Goal: Find specific page/section: Find specific page/section

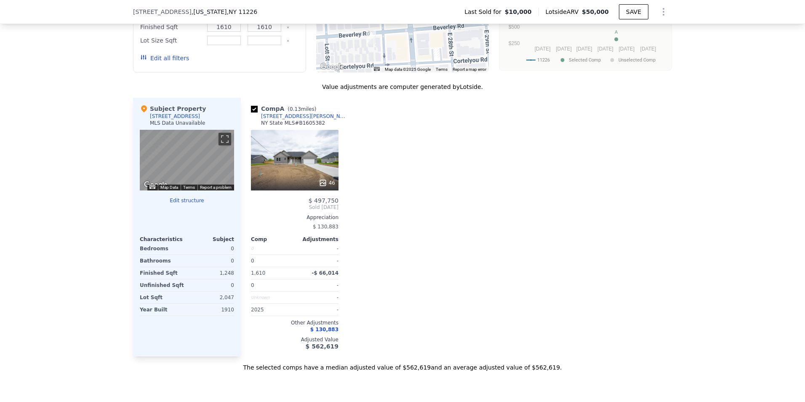
scroll to position [746, 0]
click at [297, 151] on div "46" at bounding box center [295, 160] width 88 height 61
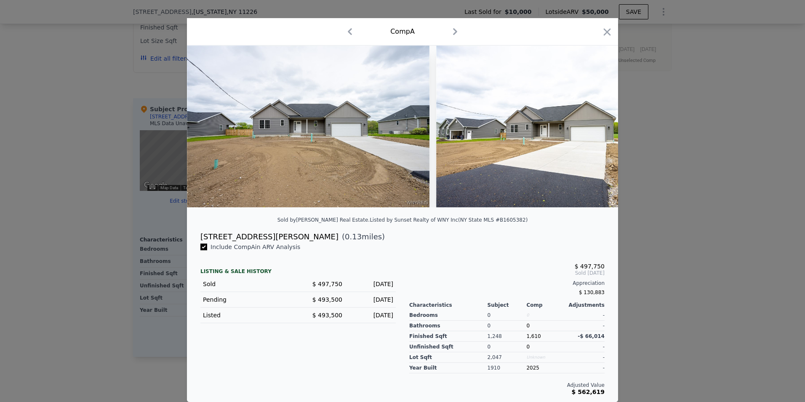
scroll to position [15, 0]
click at [593, 123] on icon at bounding box center [596, 126] width 17 height 17
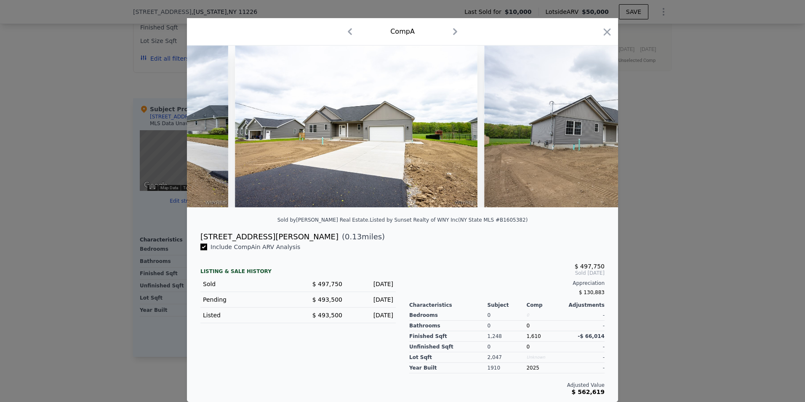
scroll to position [0, 202]
click at [593, 123] on icon at bounding box center [596, 126] width 17 height 17
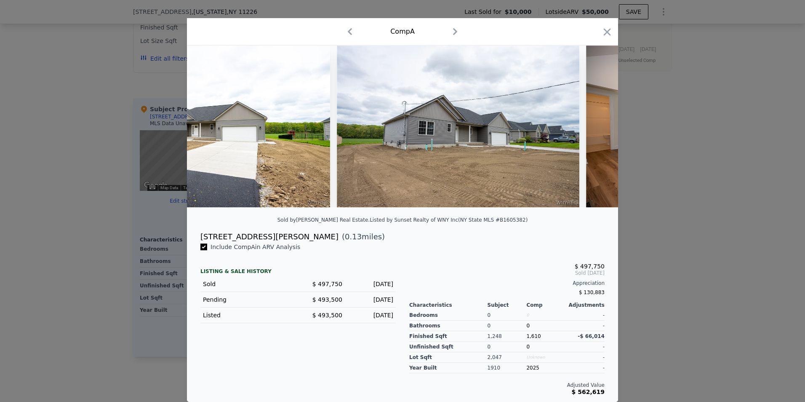
scroll to position [0, 404]
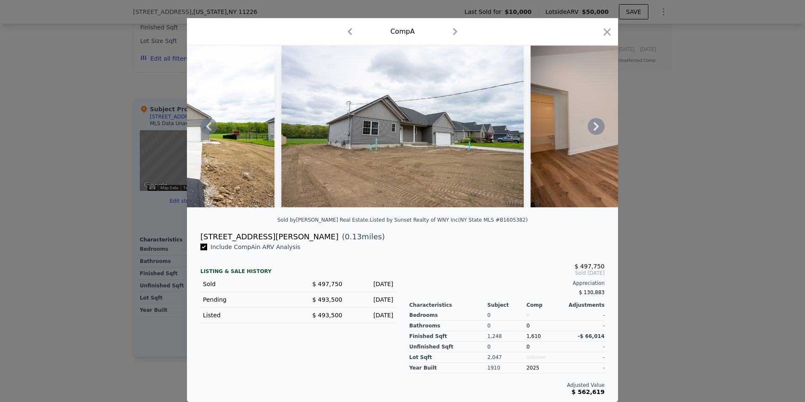
click at [594, 124] on icon at bounding box center [596, 126] width 5 height 8
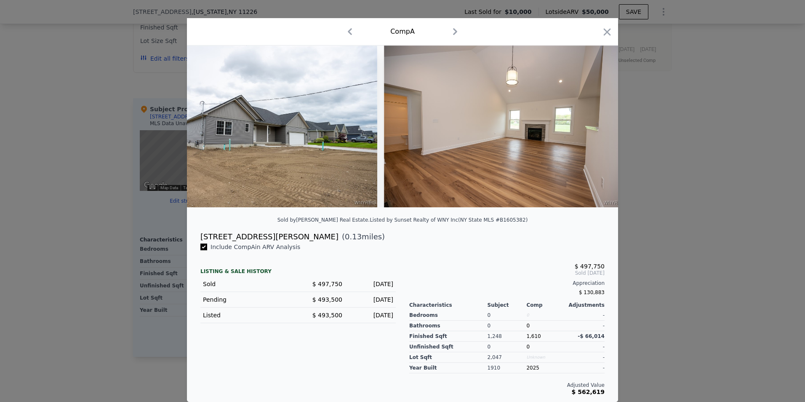
scroll to position [0, 607]
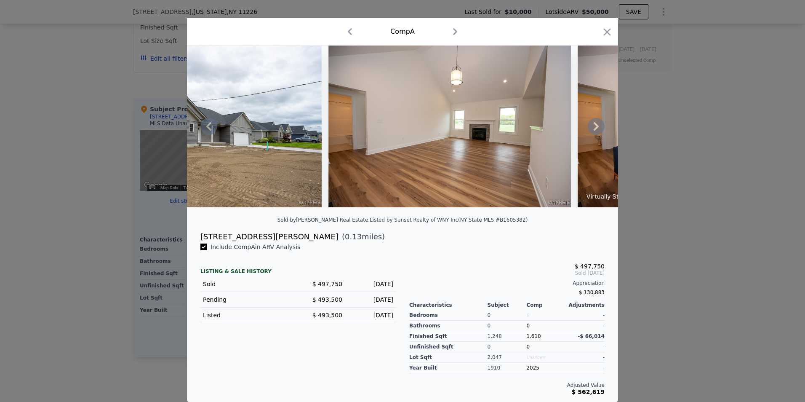
click at [594, 124] on icon at bounding box center [596, 126] width 5 height 8
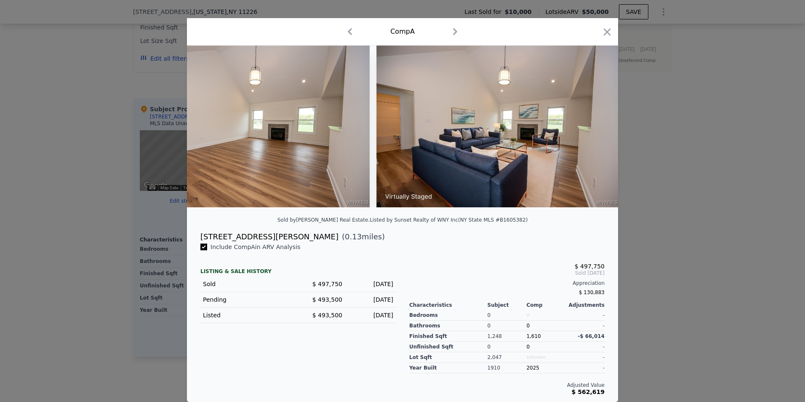
scroll to position [0, 809]
click at [594, 124] on icon at bounding box center [596, 126] width 5 height 8
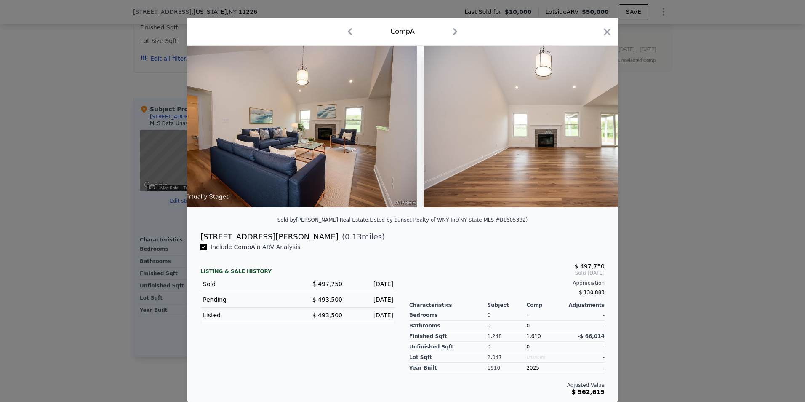
scroll to position [0, 1011]
click at [594, 124] on icon at bounding box center [596, 126] width 5 height 8
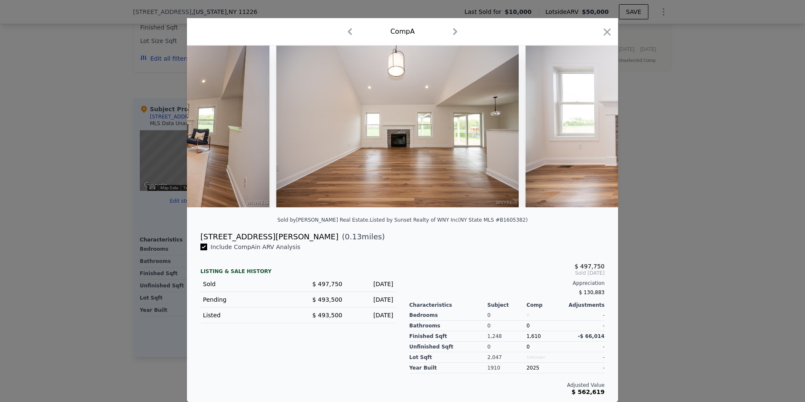
scroll to position [0, 1213]
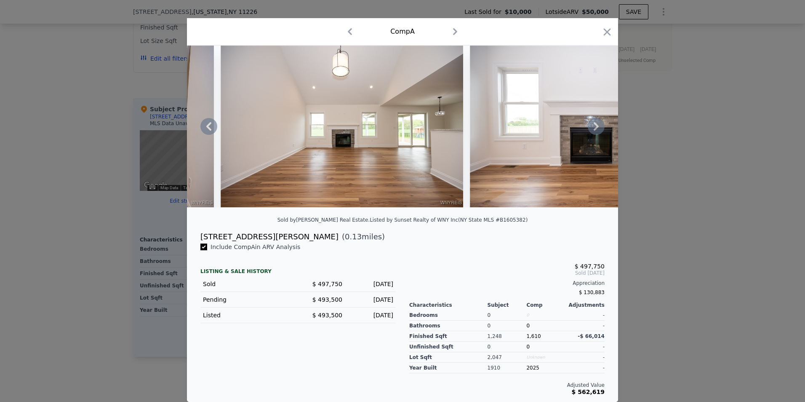
click at [594, 125] on icon at bounding box center [596, 126] width 5 height 8
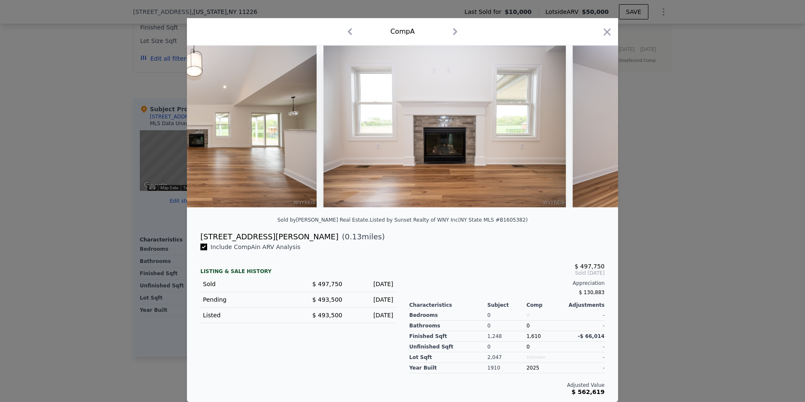
scroll to position [0, 1415]
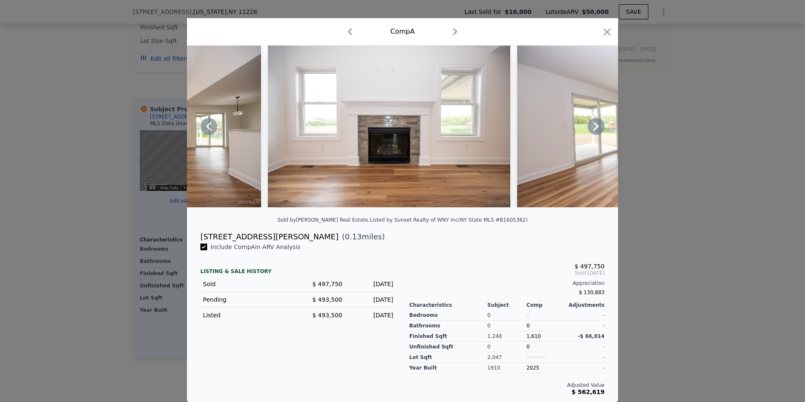
click at [594, 125] on icon at bounding box center [596, 126] width 5 height 8
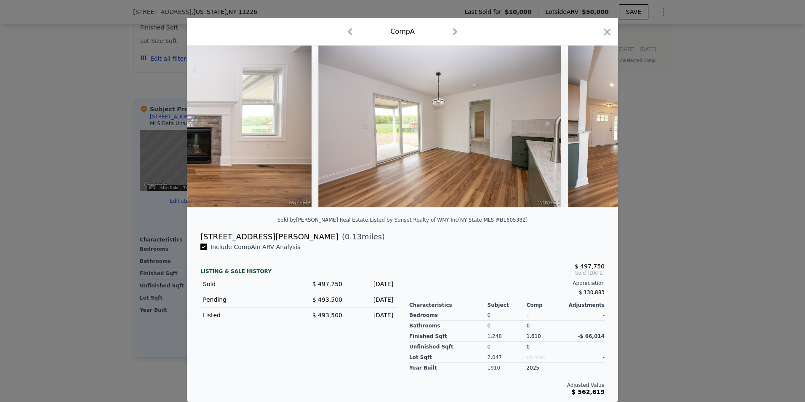
scroll to position [0, 1617]
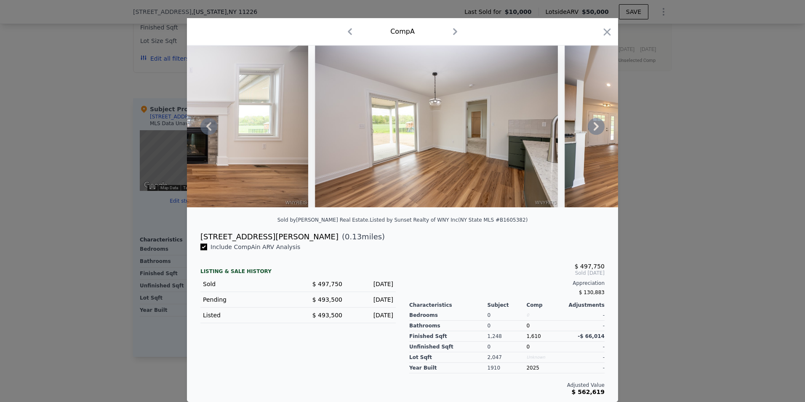
click at [593, 126] on icon at bounding box center [596, 126] width 17 height 17
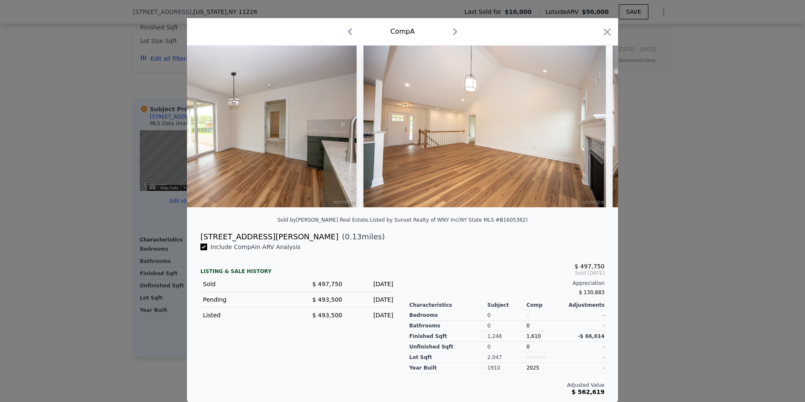
scroll to position [0, 1820]
click at [594, 126] on icon at bounding box center [596, 126] width 17 height 17
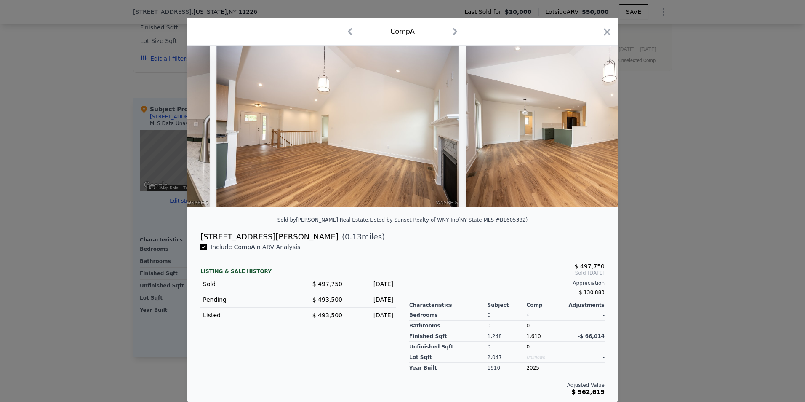
scroll to position [0, 2022]
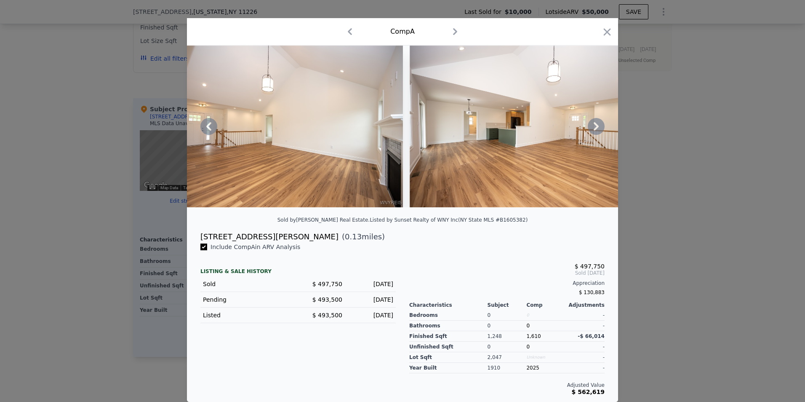
click at [595, 123] on icon at bounding box center [596, 126] width 5 height 8
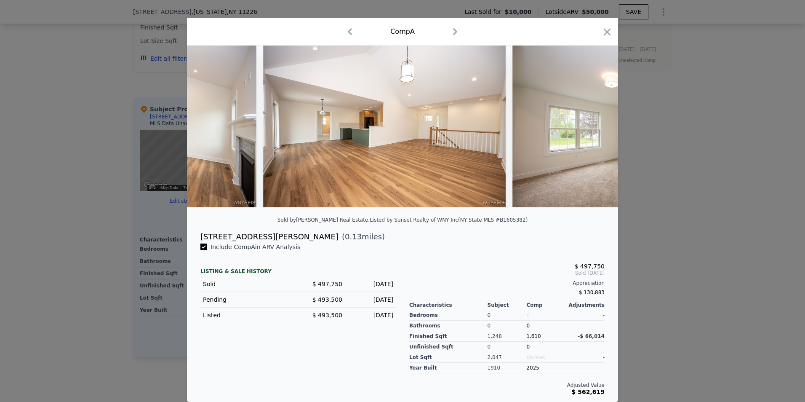
scroll to position [0, 2224]
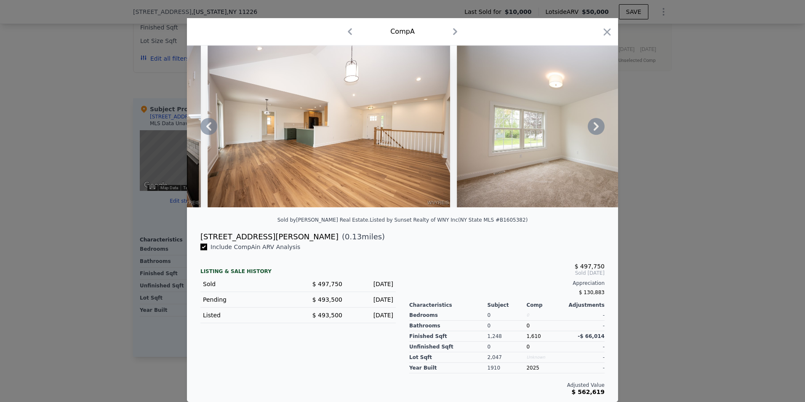
click at [596, 122] on icon at bounding box center [596, 126] width 17 height 17
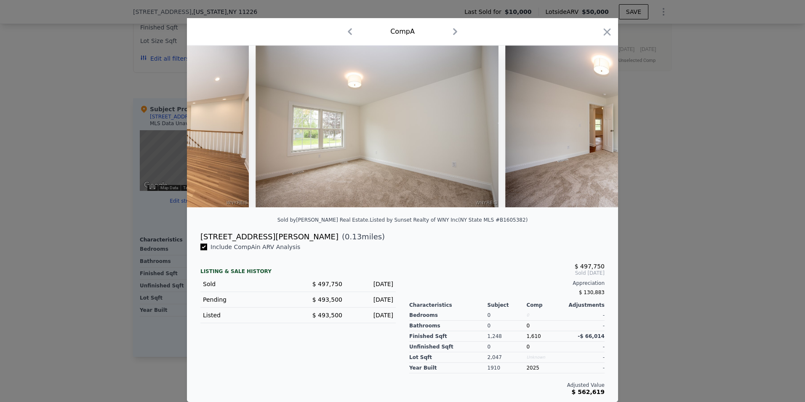
scroll to position [0, 2426]
click at [594, 125] on icon at bounding box center [596, 126] width 5 height 8
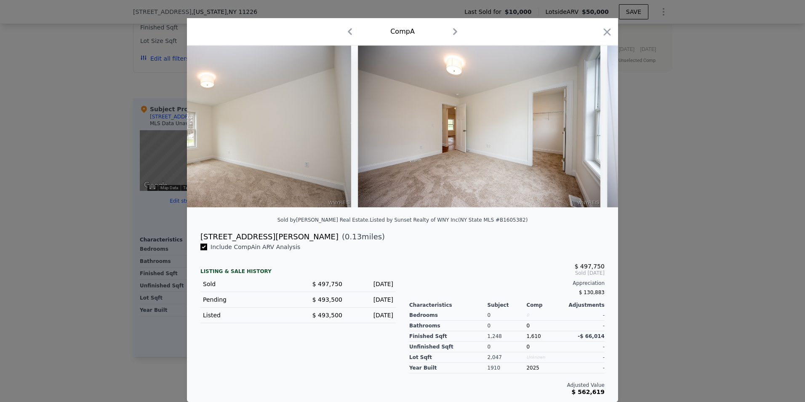
scroll to position [0, 2628]
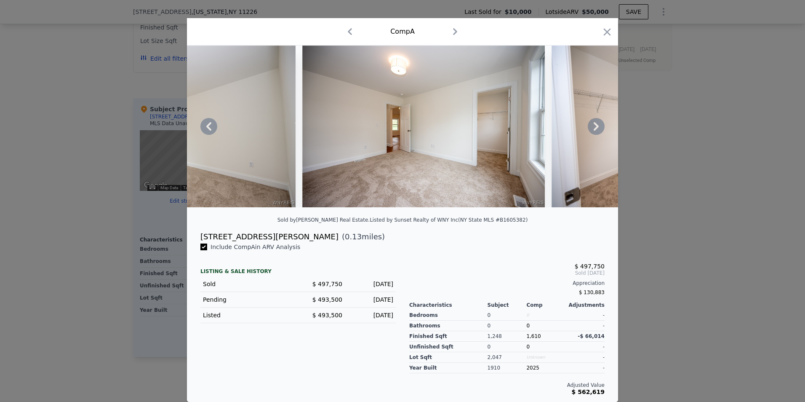
click at [594, 125] on icon at bounding box center [596, 126] width 5 height 8
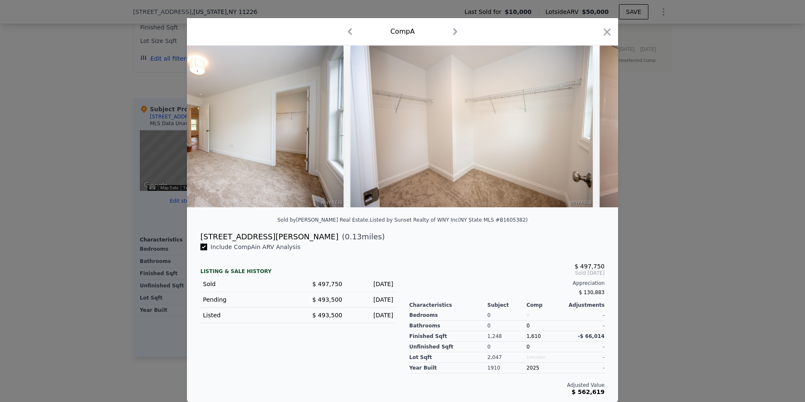
scroll to position [0, 2830]
click at [594, 125] on icon at bounding box center [596, 126] width 5 height 8
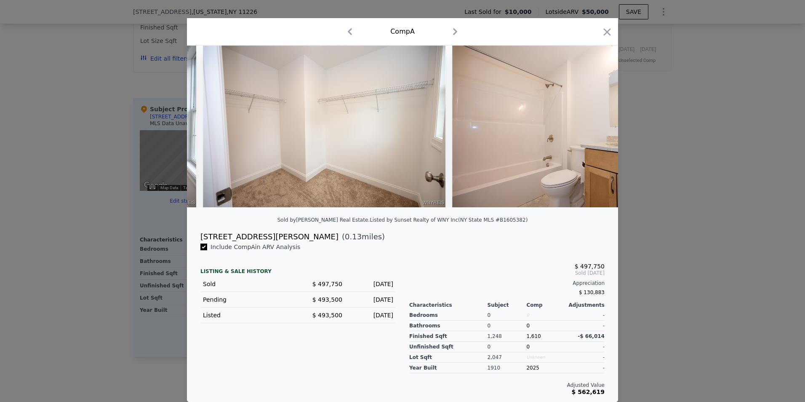
scroll to position [0, 3033]
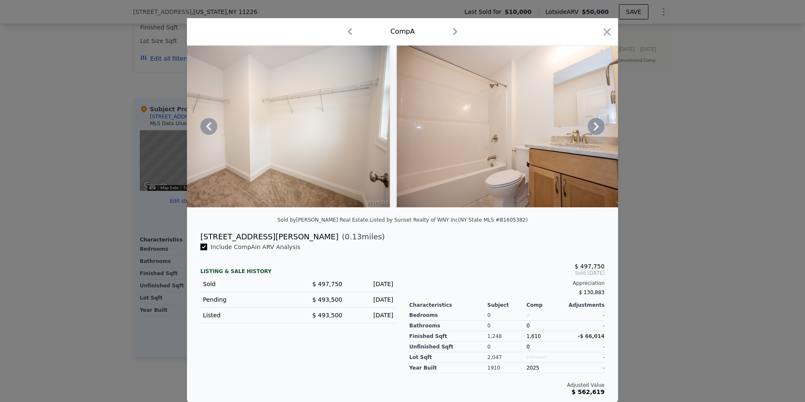
click at [594, 125] on icon at bounding box center [596, 126] width 5 height 8
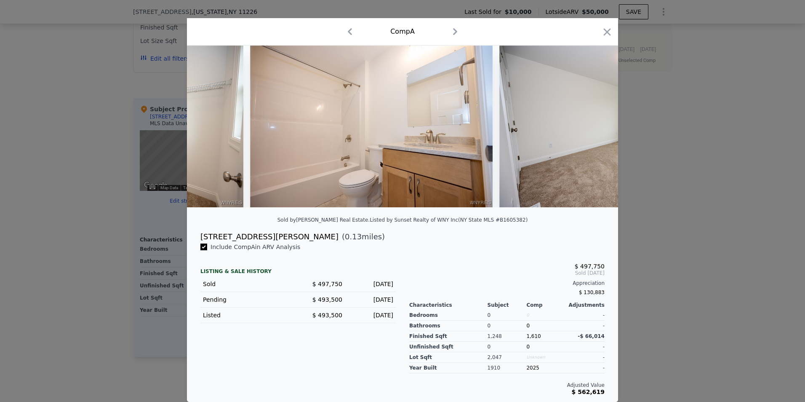
scroll to position [0, 3235]
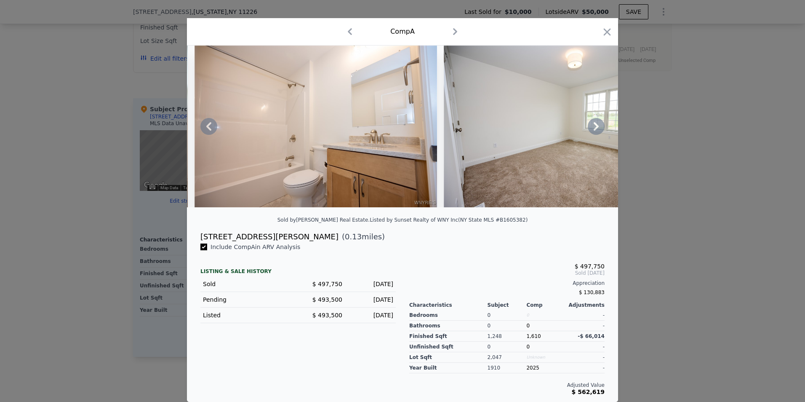
click at [594, 125] on icon at bounding box center [596, 126] width 5 height 8
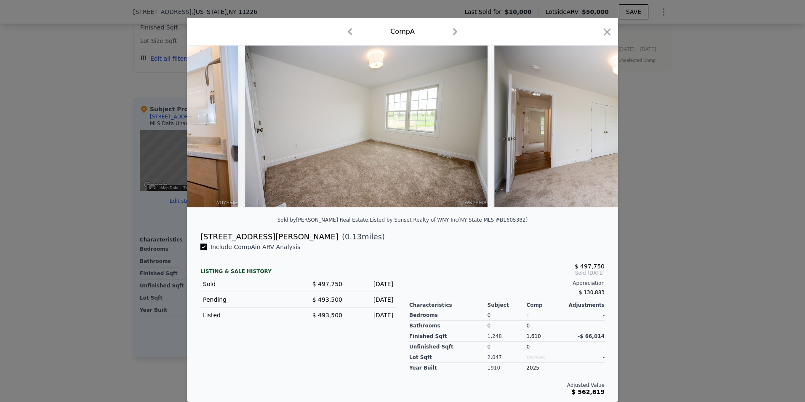
scroll to position [0, 3437]
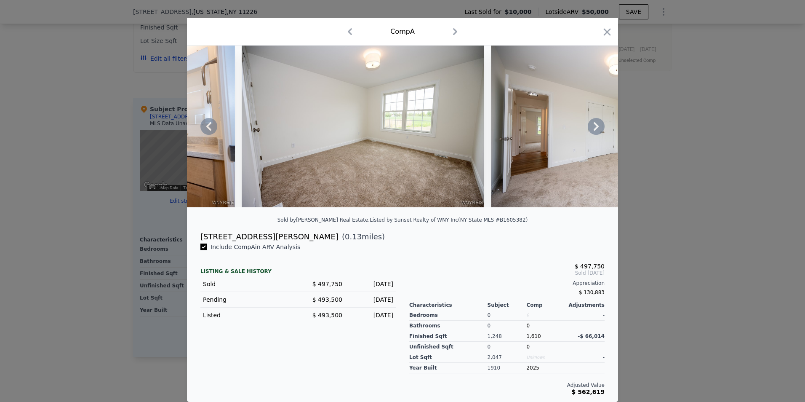
click at [594, 124] on icon at bounding box center [596, 126] width 5 height 8
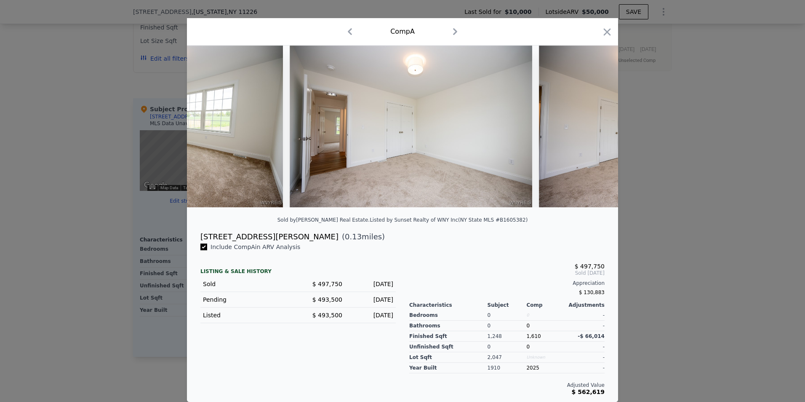
scroll to position [0, 3639]
click at [596, 124] on icon at bounding box center [596, 126] width 17 height 17
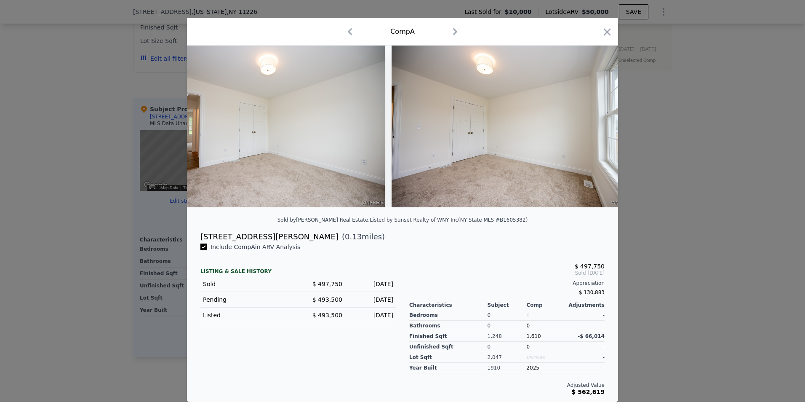
scroll to position [0, 3841]
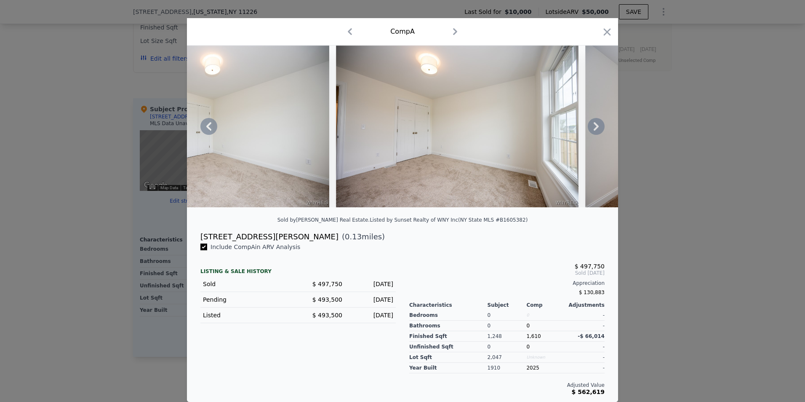
click at [595, 124] on icon at bounding box center [596, 126] width 5 height 8
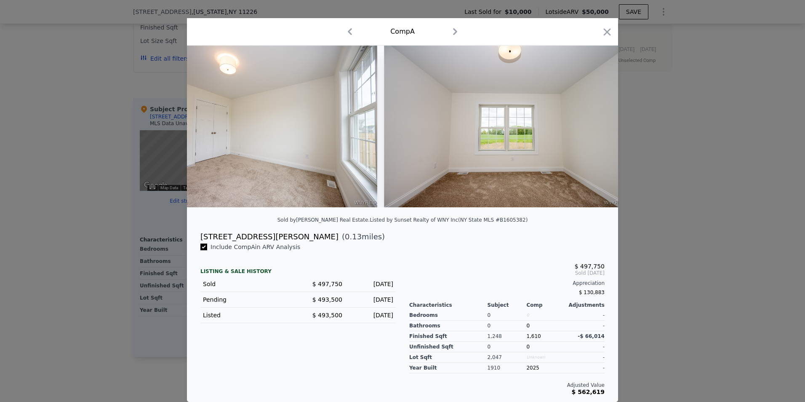
scroll to position [0, 4043]
click at [595, 125] on icon at bounding box center [596, 126] width 17 height 17
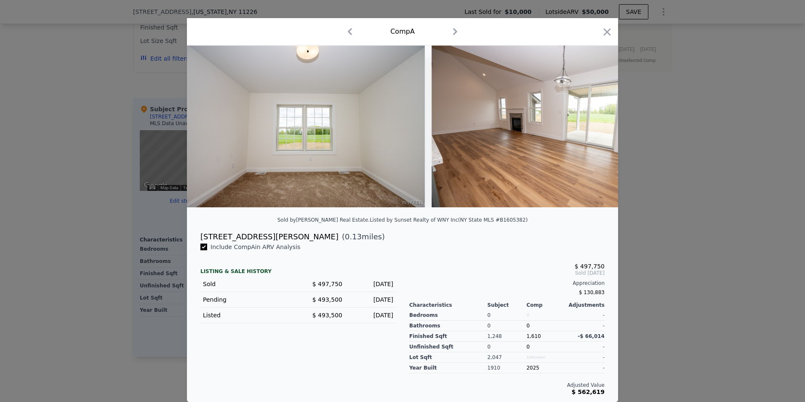
scroll to position [0, 4246]
click at [595, 126] on icon at bounding box center [596, 126] width 17 height 17
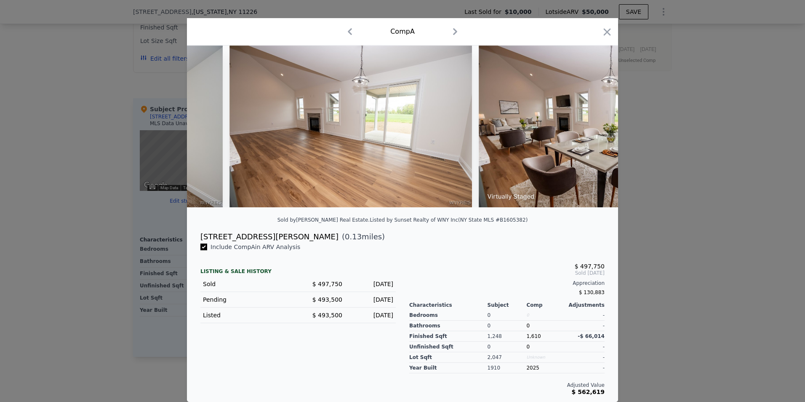
scroll to position [0, 4448]
click at [595, 126] on icon at bounding box center [596, 126] width 17 height 17
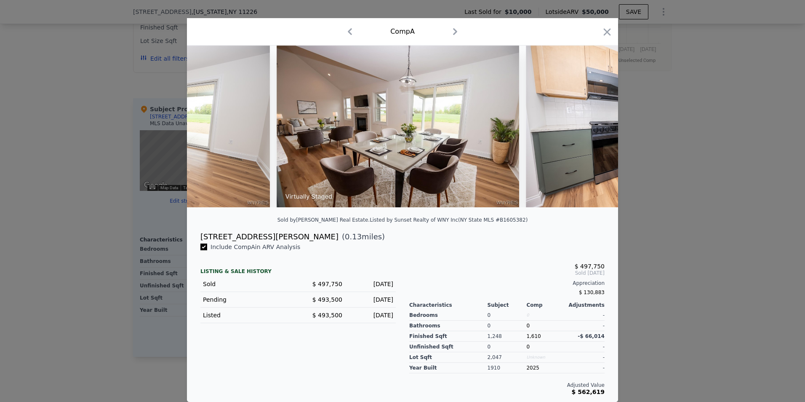
scroll to position [0, 4650]
click at [595, 126] on icon at bounding box center [596, 126] width 17 height 17
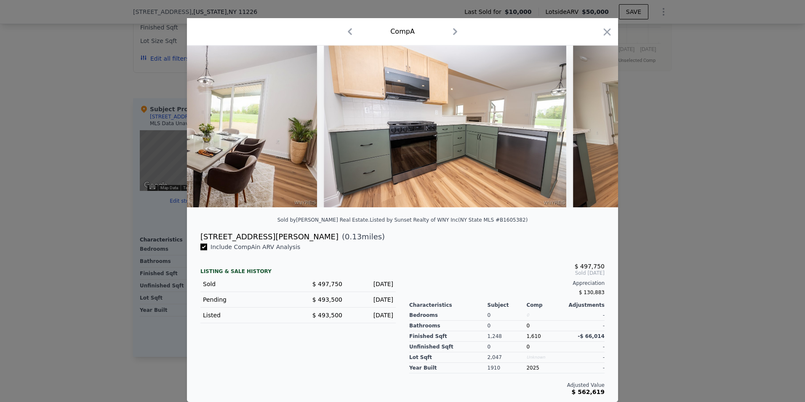
scroll to position [0, 4852]
click at [595, 126] on icon at bounding box center [596, 126] width 17 height 17
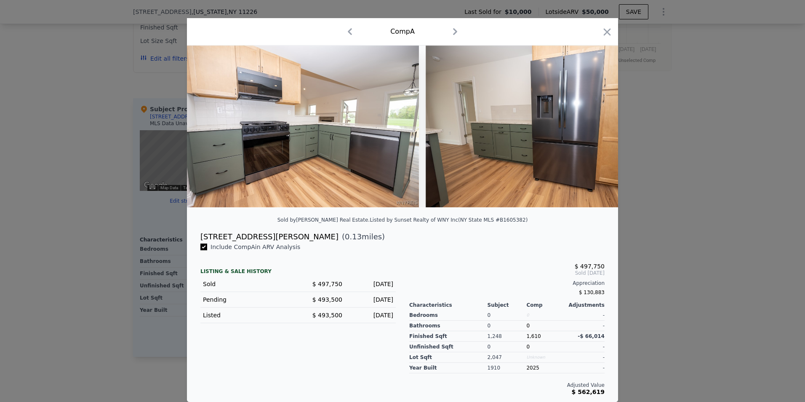
scroll to position [0, 5054]
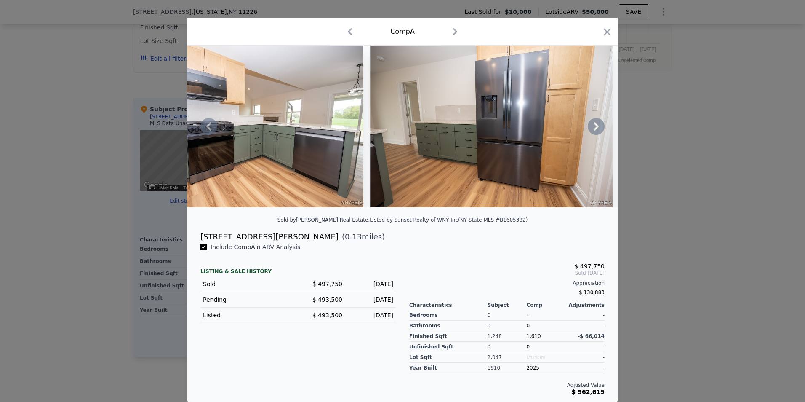
click at [595, 126] on icon at bounding box center [596, 126] width 17 height 17
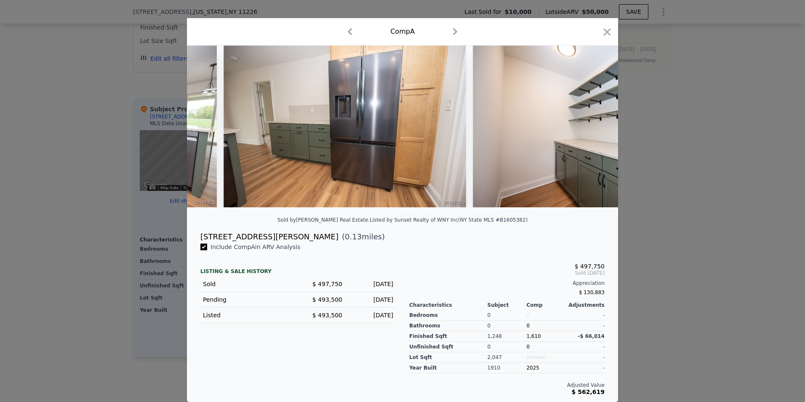
scroll to position [0, 5256]
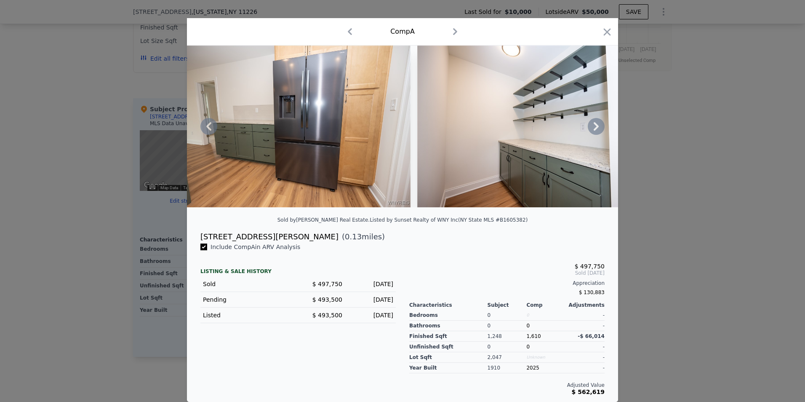
click at [595, 125] on icon at bounding box center [596, 126] width 17 height 17
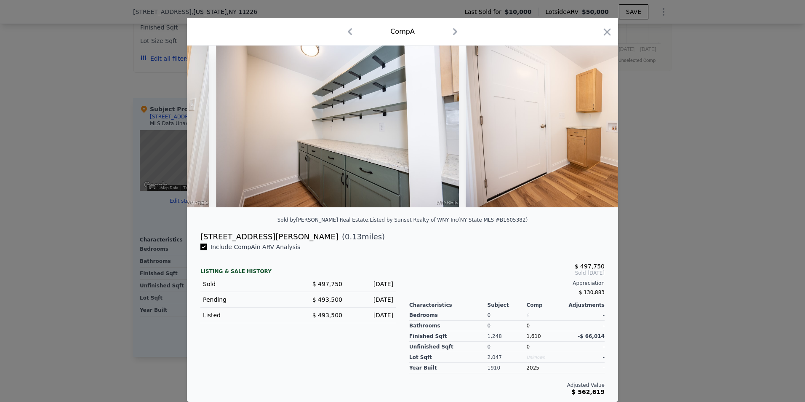
scroll to position [0, 5459]
click at [595, 125] on icon at bounding box center [596, 126] width 17 height 17
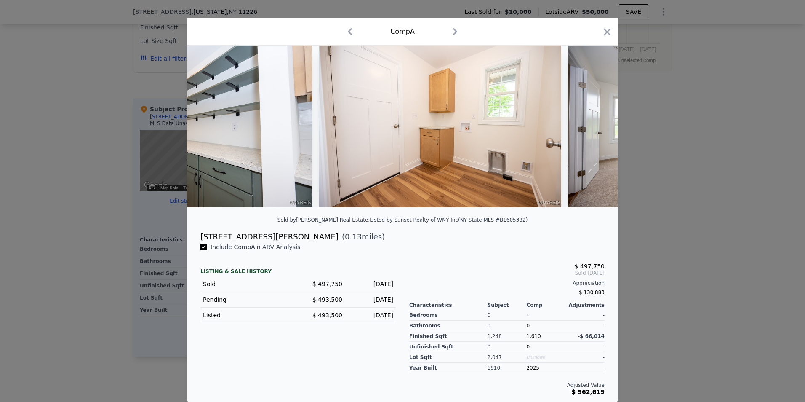
scroll to position [0, 5661]
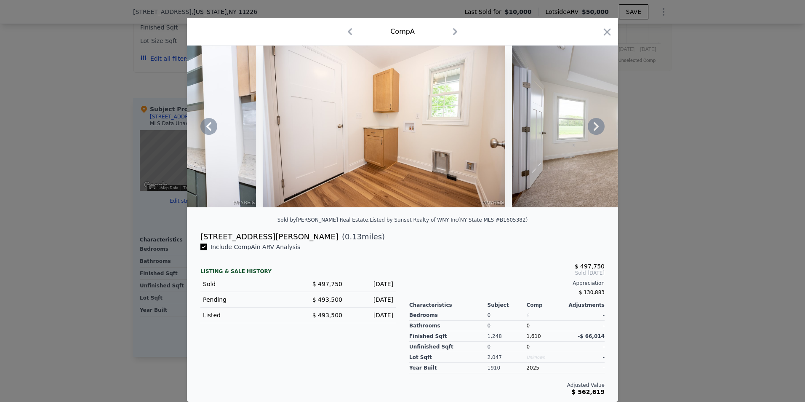
click at [595, 125] on icon at bounding box center [596, 126] width 17 height 17
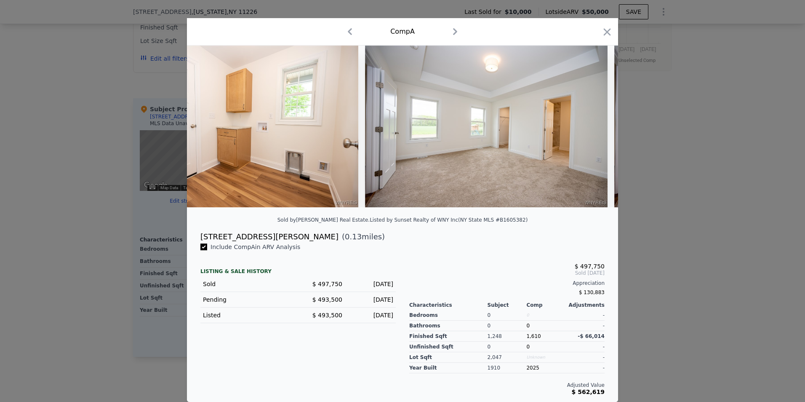
scroll to position [0, 5863]
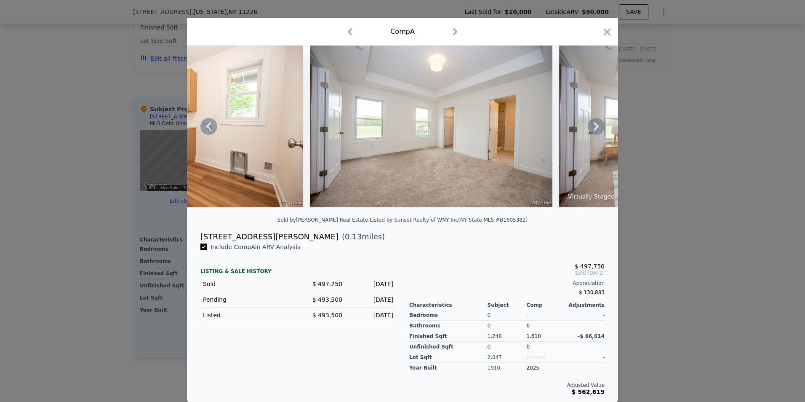
click at [595, 125] on icon at bounding box center [596, 126] width 17 height 17
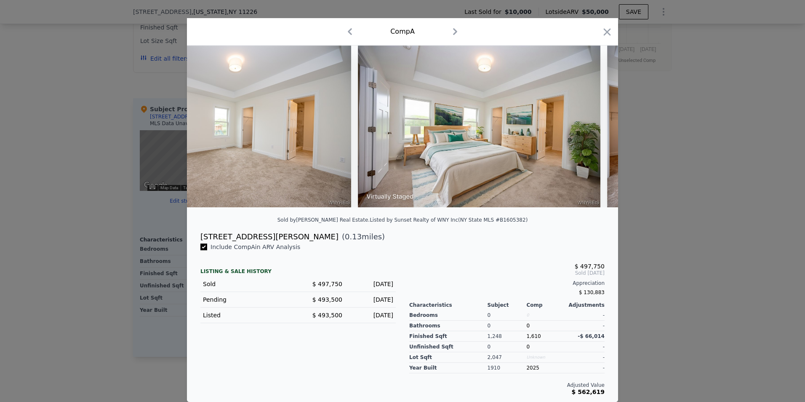
scroll to position [0, 6065]
click at [595, 125] on icon at bounding box center [596, 126] width 17 height 17
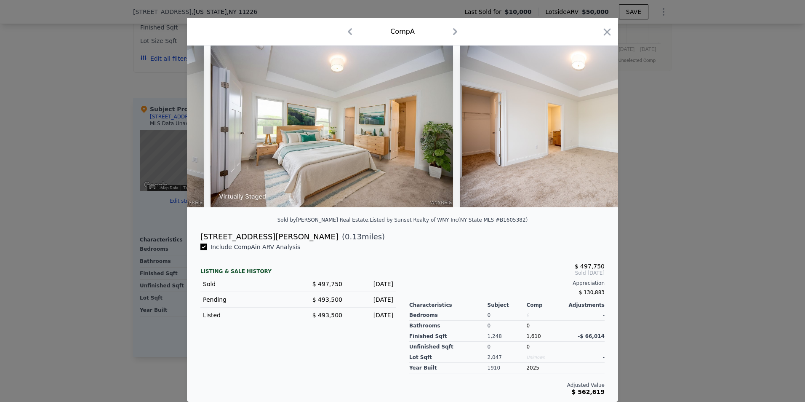
scroll to position [0, 6267]
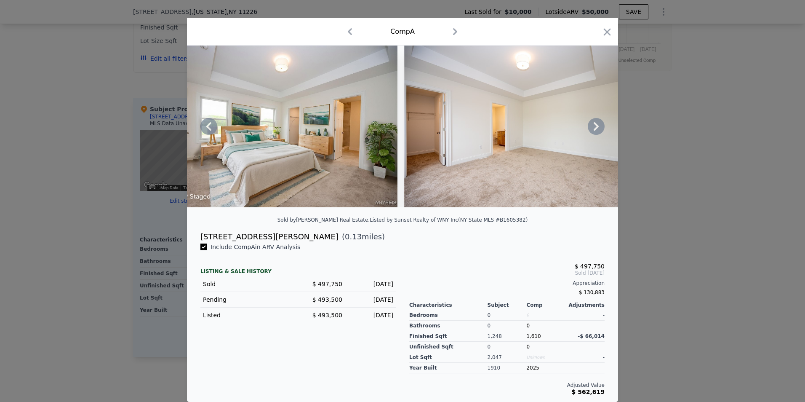
click at [594, 126] on icon at bounding box center [596, 126] width 17 height 17
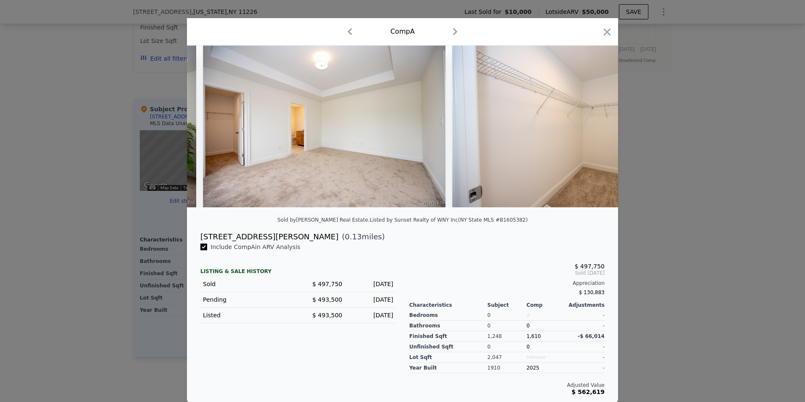
scroll to position [0, 6470]
click at [594, 125] on icon at bounding box center [596, 126] width 5 height 8
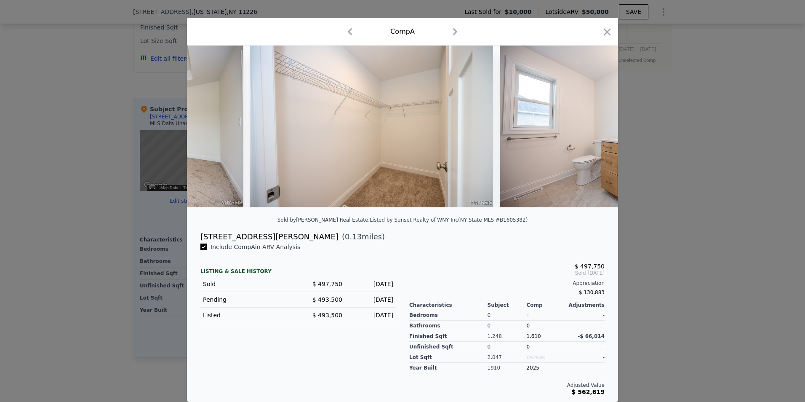
scroll to position [0, 6672]
click at [594, 125] on icon at bounding box center [596, 126] width 5 height 8
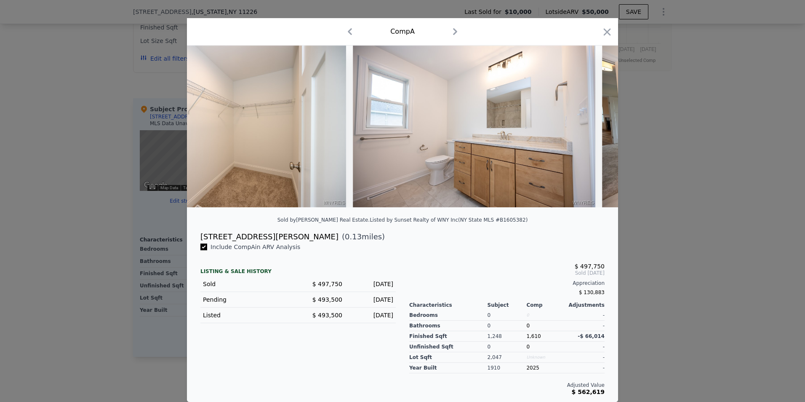
scroll to position [0, 6874]
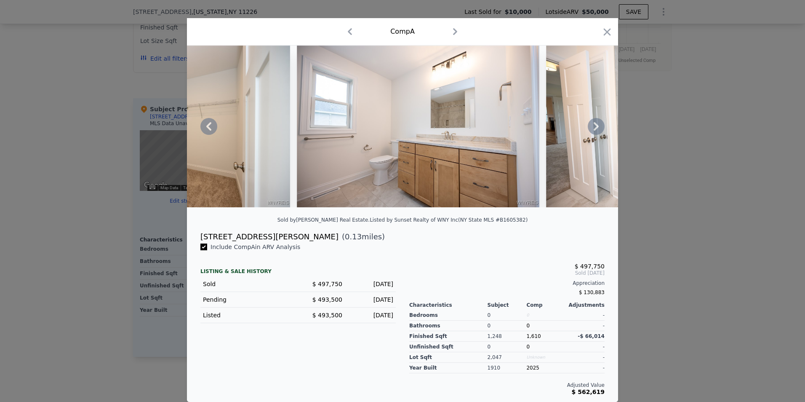
click at [594, 127] on icon at bounding box center [596, 126] width 17 height 17
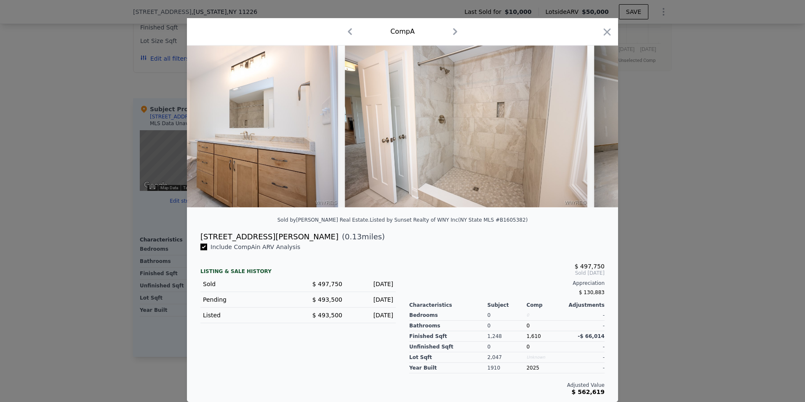
scroll to position [0, 7076]
click at [594, 127] on icon at bounding box center [596, 126] width 17 height 17
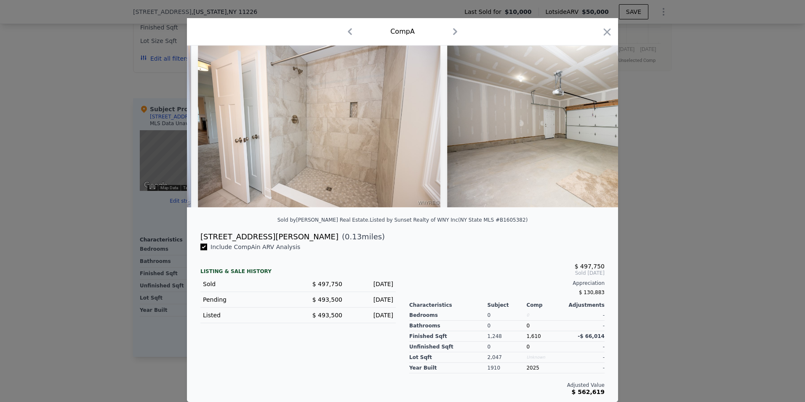
scroll to position [0, 7278]
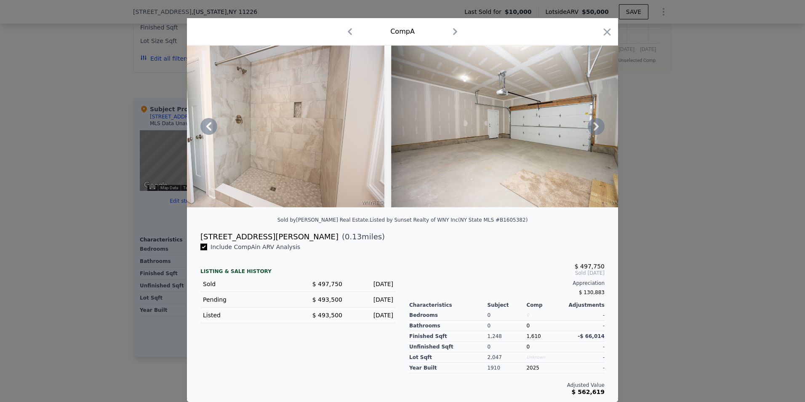
click at [594, 127] on icon at bounding box center [596, 126] width 17 height 17
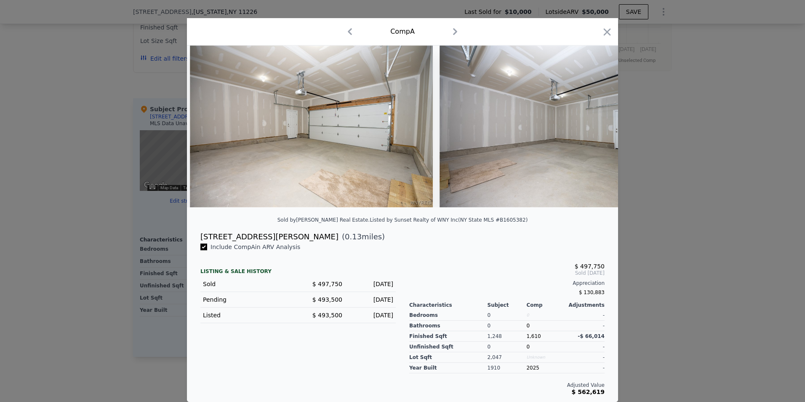
scroll to position [0, 7480]
click at [596, 129] on icon at bounding box center [596, 126] width 17 height 17
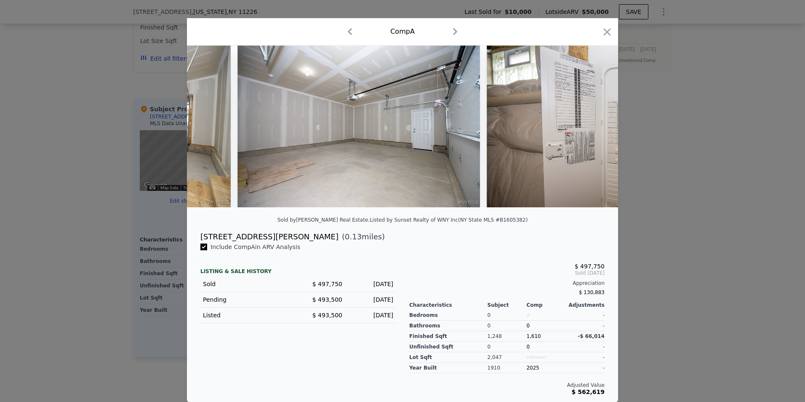
scroll to position [0, 7683]
click at [593, 123] on icon at bounding box center [596, 126] width 17 height 17
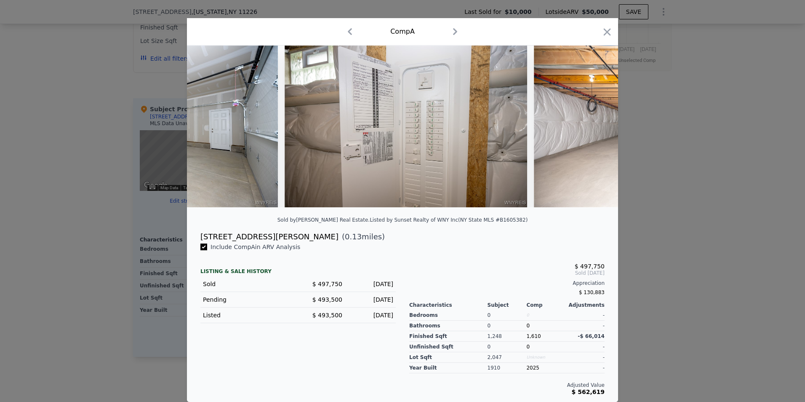
scroll to position [0, 7885]
click at [596, 121] on icon at bounding box center [596, 126] width 17 height 17
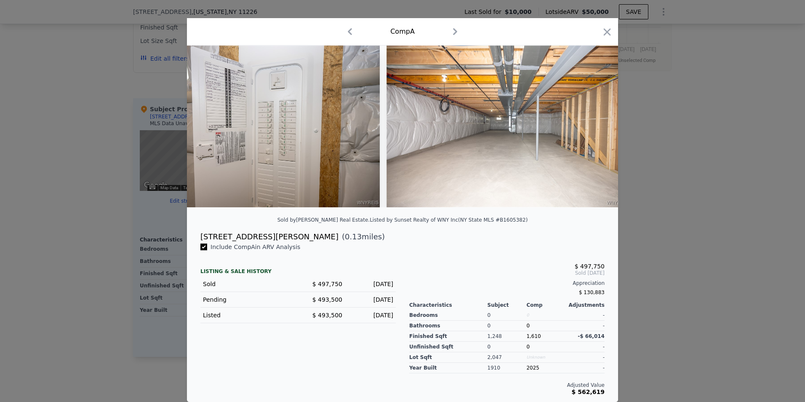
scroll to position [0, 8087]
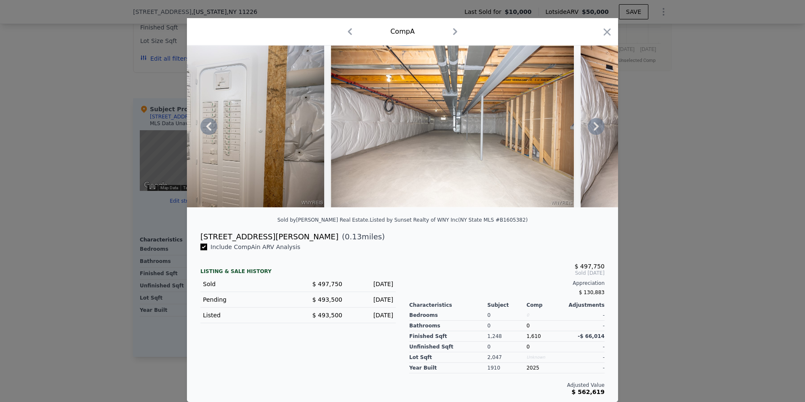
click at [596, 122] on icon at bounding box center [596, 126] width 17 height 17
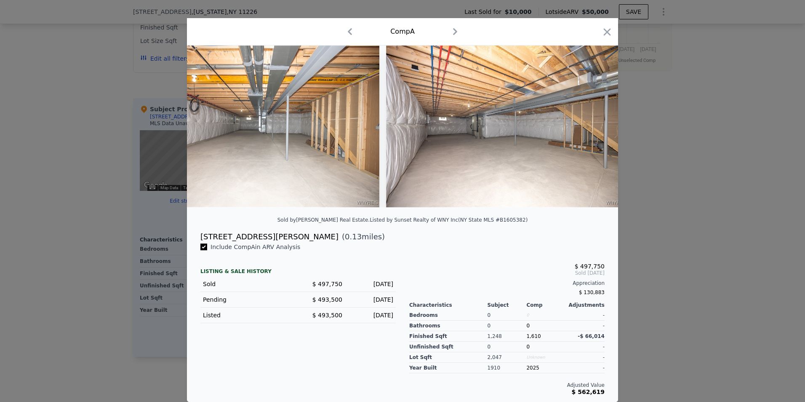
scroll to position [0, 8289]
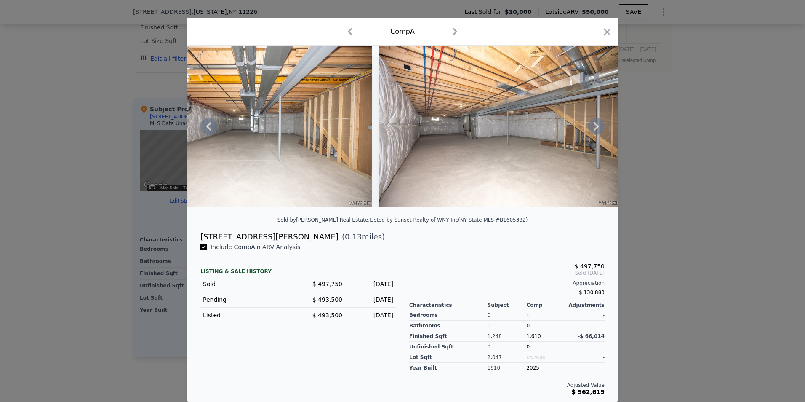
click at [596, 123] on icon at bounding box center [596, 126] width 17 height 17
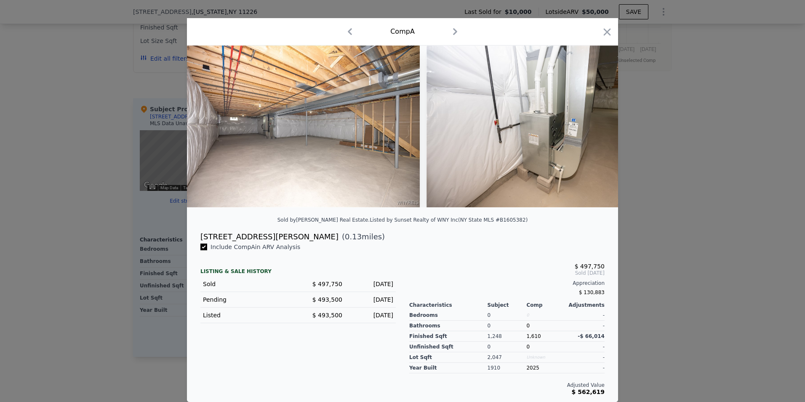
scroll to position [0, 8491]
click at [593, 124] on icon at bounding box center [596, 126] width 17 height 17
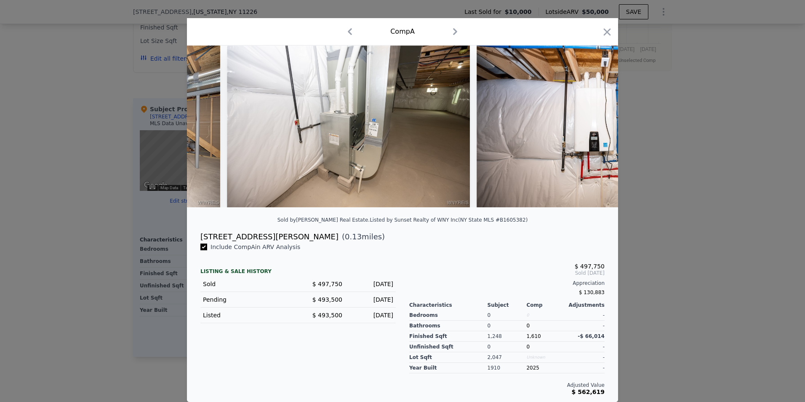
scroll to position [0, 8693]
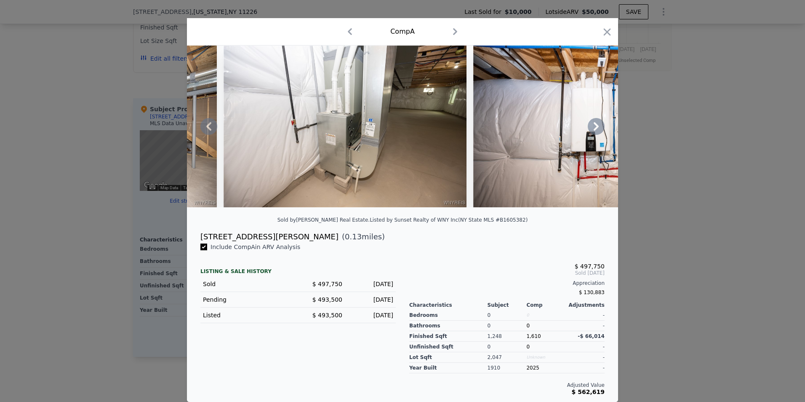
click at [593, 124] on icon at bounding box center [596, 126] width 17 height 17
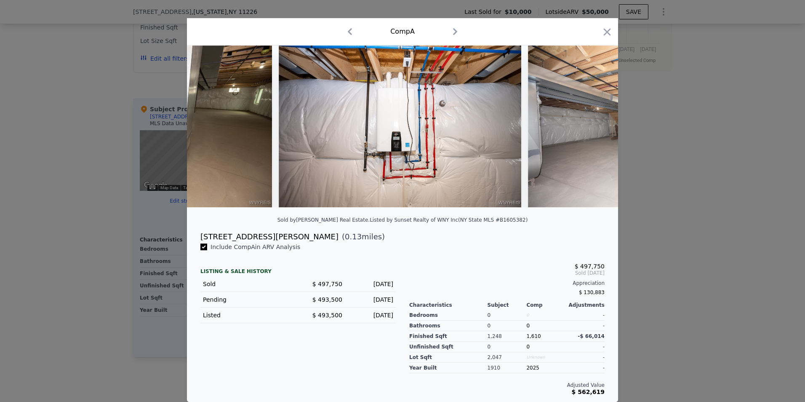
scroll to position [0, 8896]
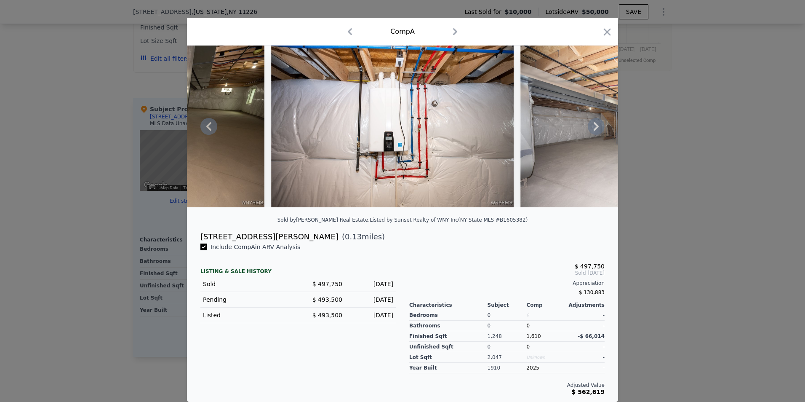
click at [593, 124] on icon at bounding box center [596, 126] width 17 height 17
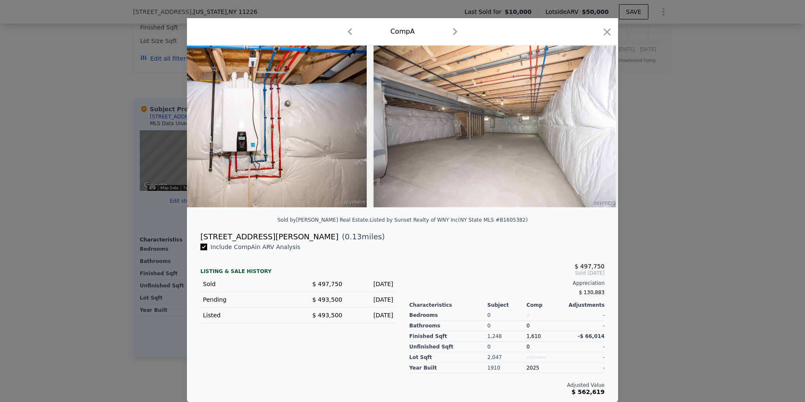
scroll to position [0, 9098]
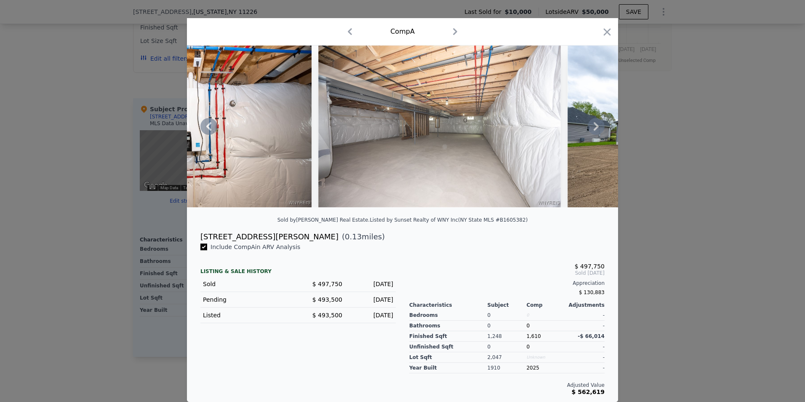
click at [593, 124] on icon at bounding box center [596, 126] width 17 height 17
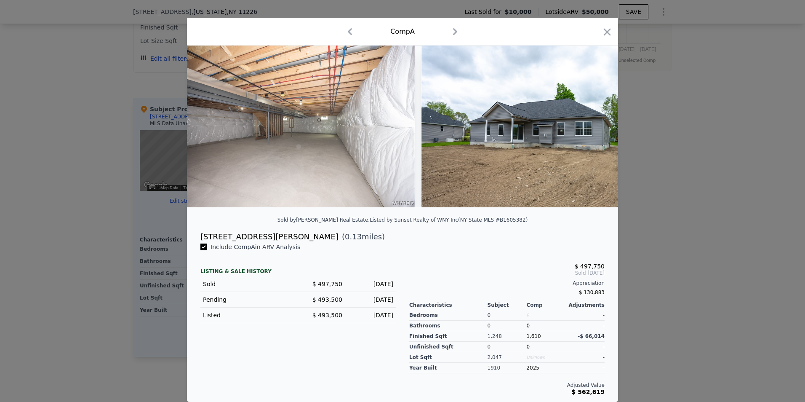
scroll to position [0, 9300]
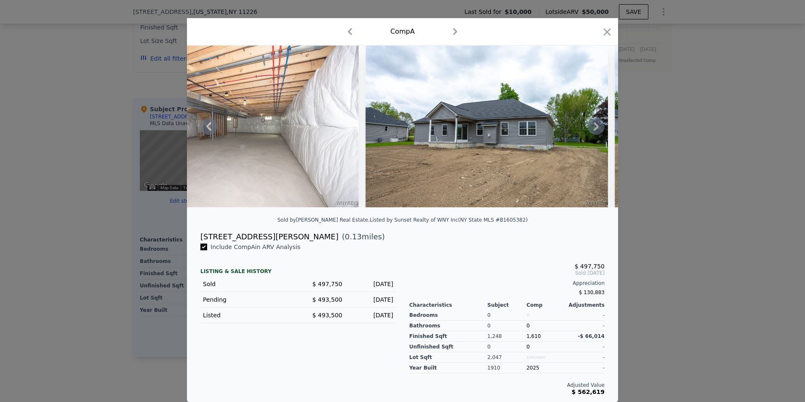
click at [593, 124] on icon at bounding box center [596, 126] width 17 height 17
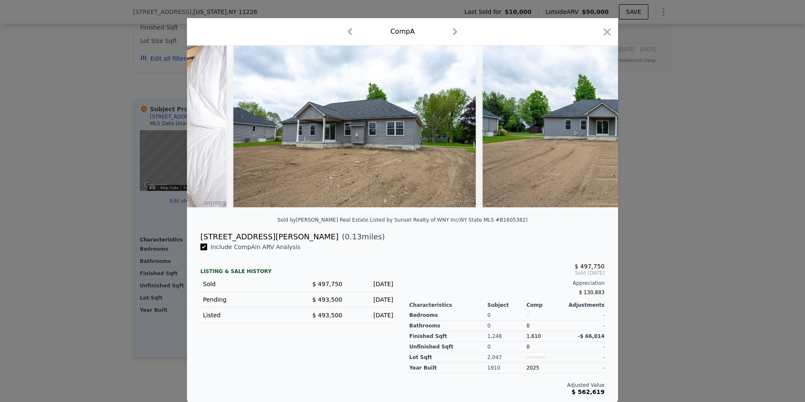
scroll to position [0, 9502]
